Goal: Task Accomplishment & Management: Manage account settings

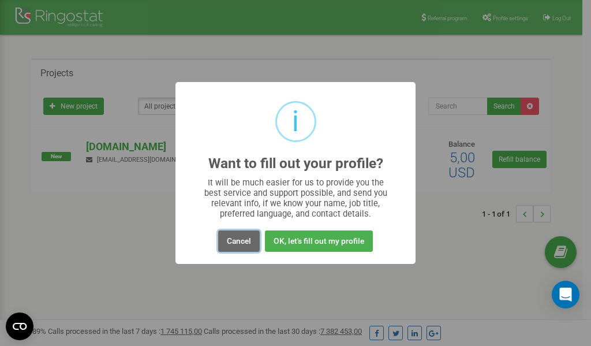
click at [237, 239] on button "Cancel" at bounding box center [239, 240] width 42 height 21
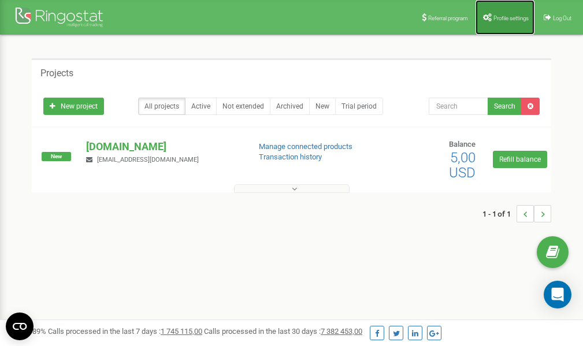
click at [503, 19] on span "Profile settings" at bounding box center [510, 18] width 35 height 6
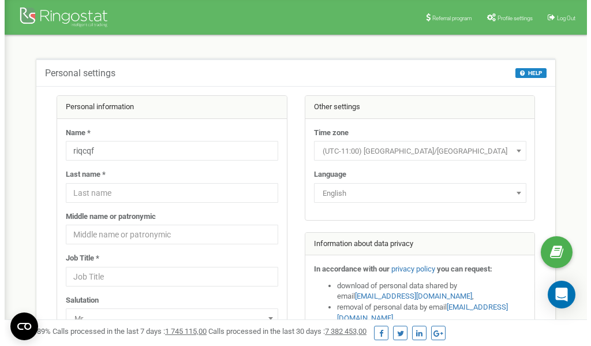
scroll to position [58, 0]
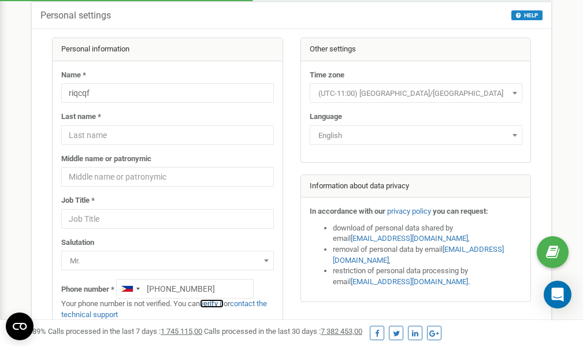
click at [218, 303] on link "verify it" at bounding box center [212, 303] width 24 height 9
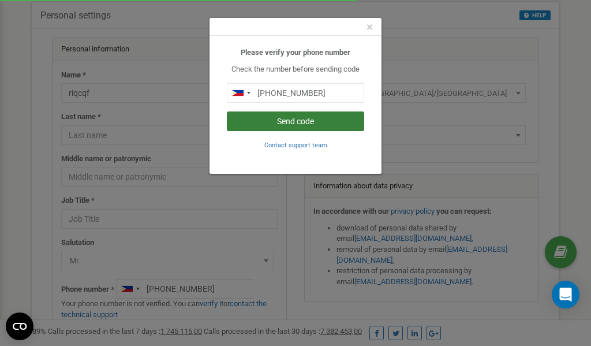
click at [297, 120] on button "Send code" at bounding box center [295, 121] width 137 height 20
